Goal: Information Seeking & Learning: Find specific fact

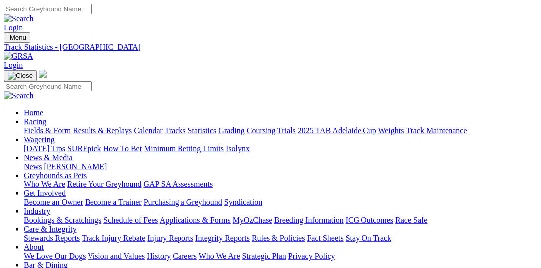
click at [92, 14] on input "Search" at bounding box center [48, 9] width 88 height 10
paste input "Whiskey Service"
type input "Whiskey Service"
click at [34, 14] on link at bounding box center [19, 18] width 30 height 8
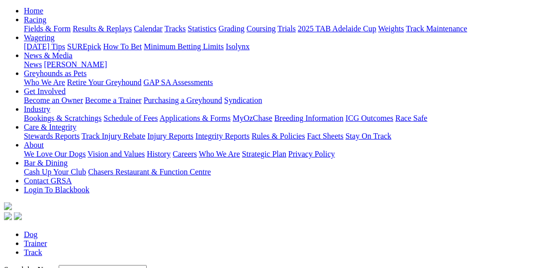
scroll to position [102, 0]
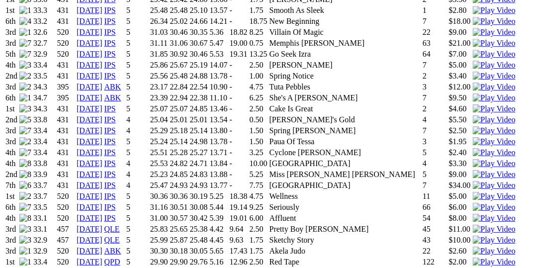
scroll to position [818, 0]
